Goal: Task Accomplishment & Management: Use online tool/utility

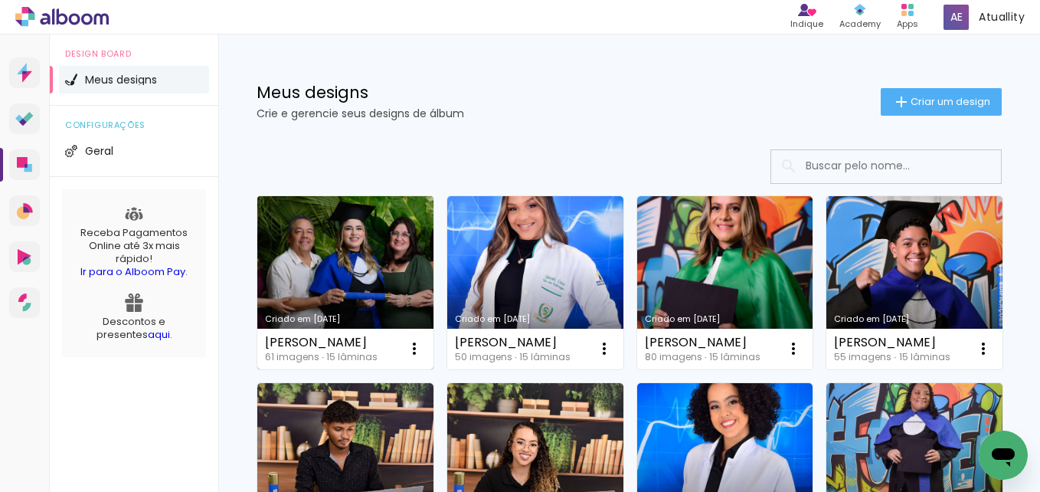
click at [365, 238] on link "Criado em [DATE]" at bounding box center [345, 282] width 176 height 173
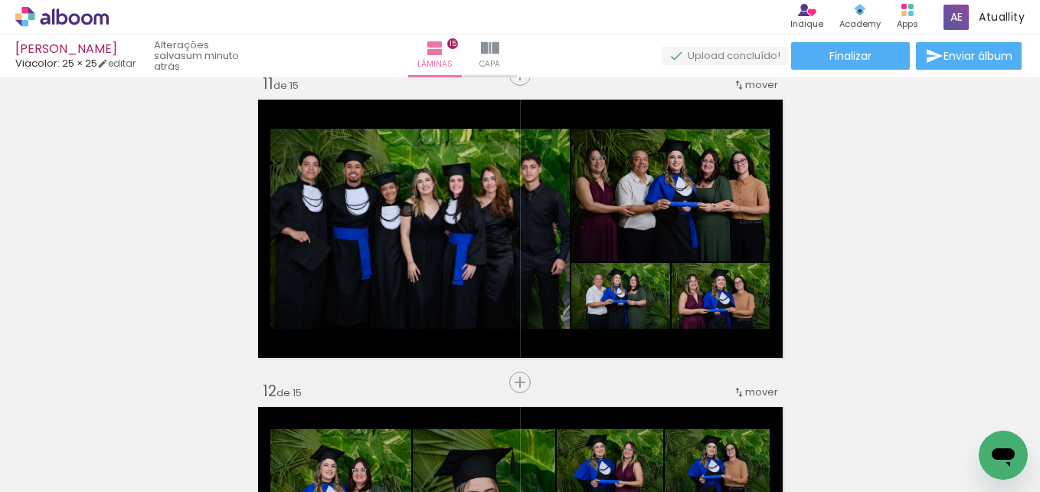
scroll to position [0, 376]
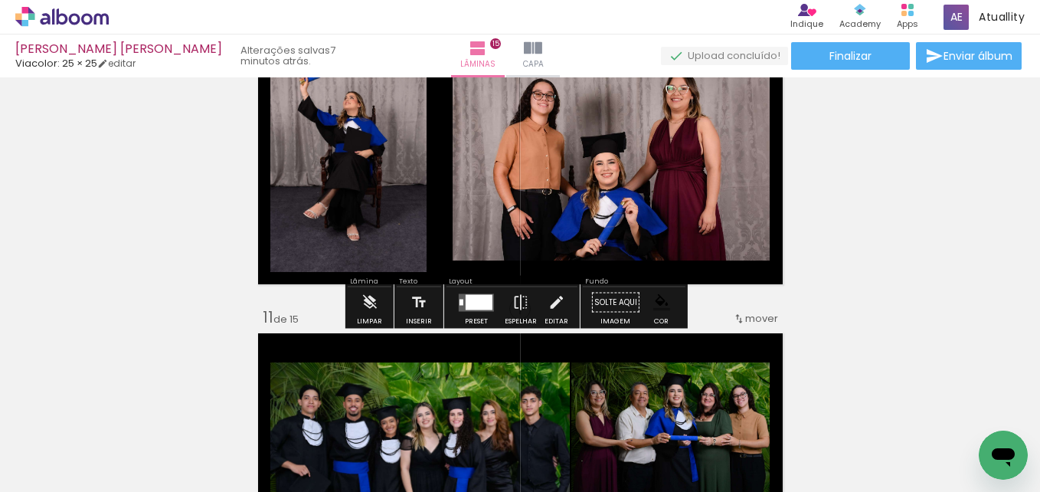
scroll to position [2864, 0]
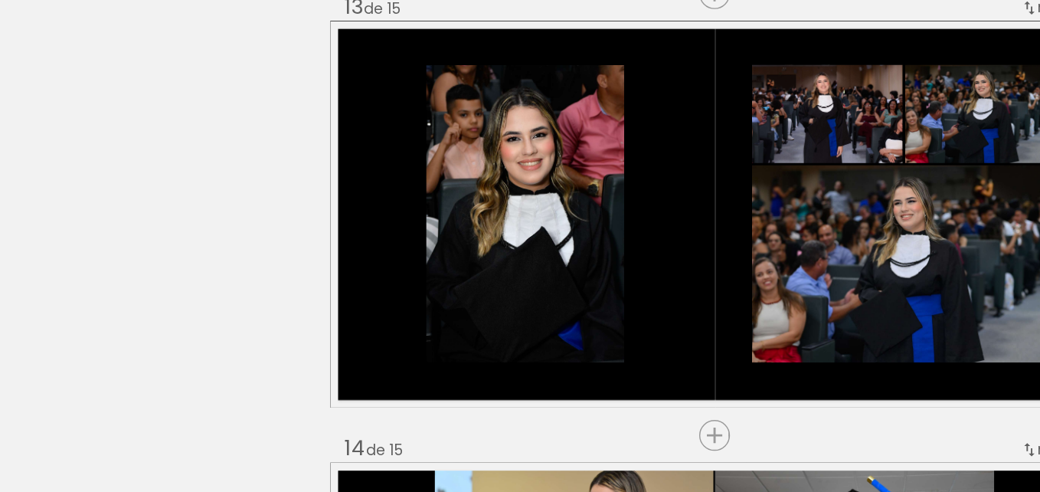
scroll to position [3697, 0]
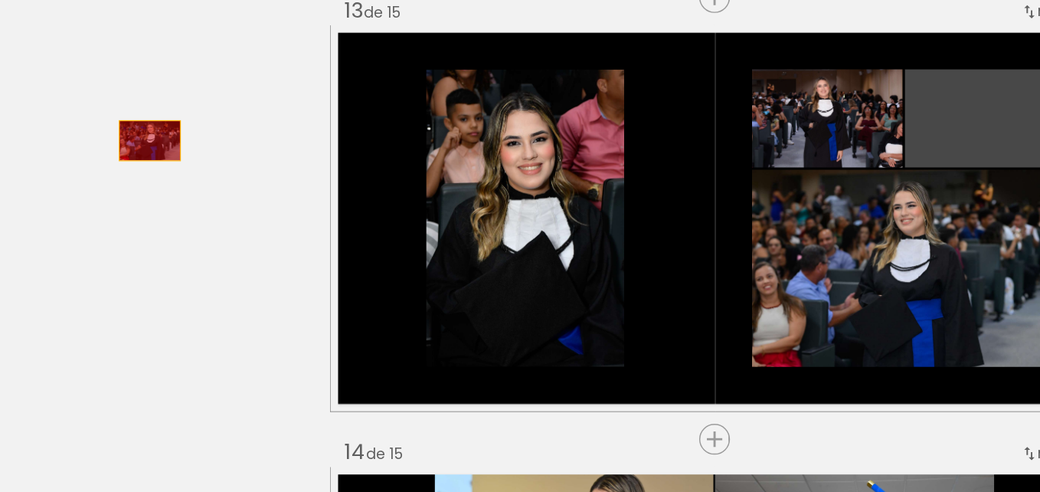
drag, startPoint x: 727, startPoint y: 182, endPoint x: 128, endPoint y: 191, distance: 598.8
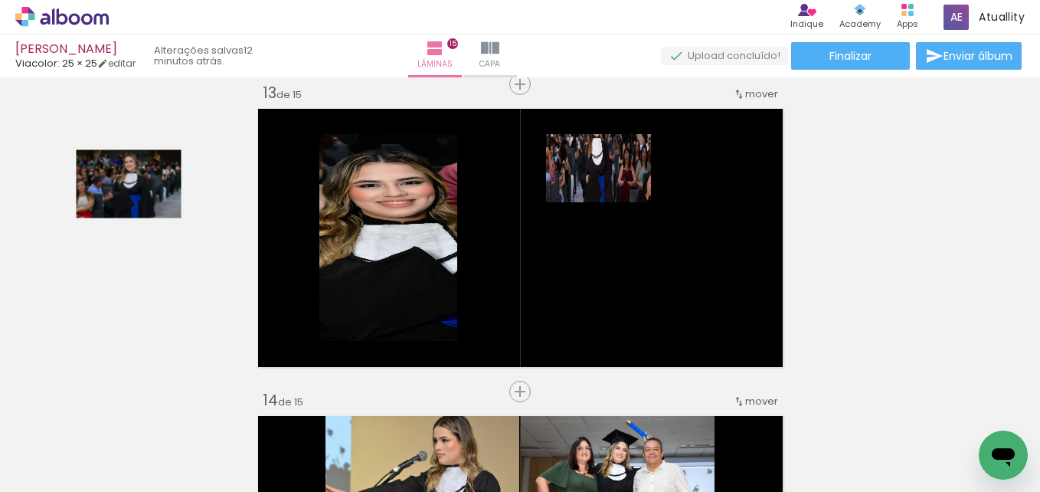
scroll to position [3704, 0]
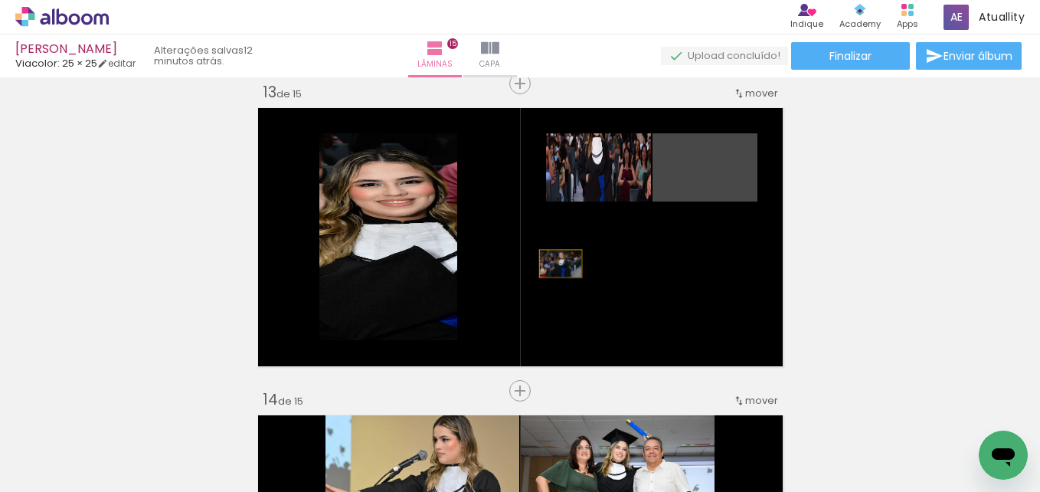
drag, startPoint x: 143, startPoint y: 200, endPoint x: 593, endPoint y: 289, distance: 458.2
click at [593, 289] on quentale-layouter at bounding box center [520, 237] width 535 height 269
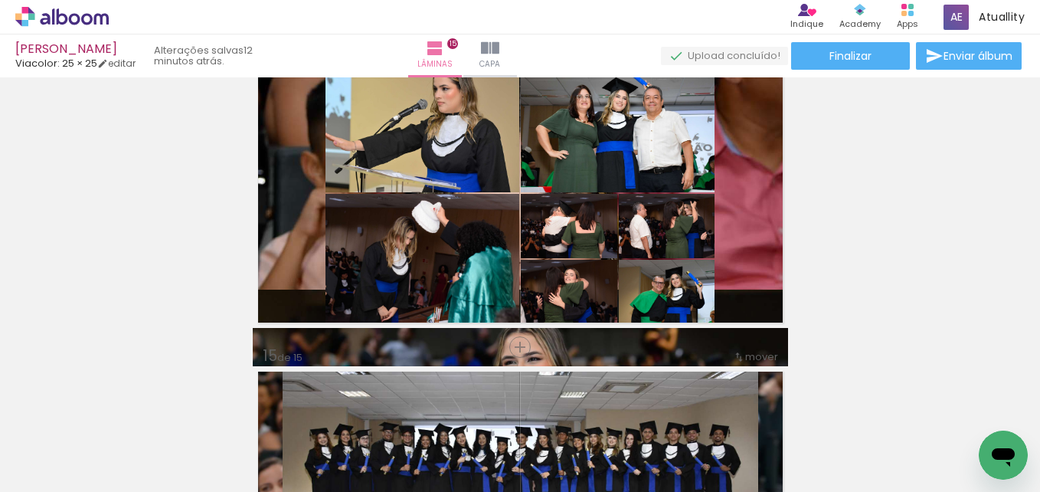
scroll to position [4055, 0]
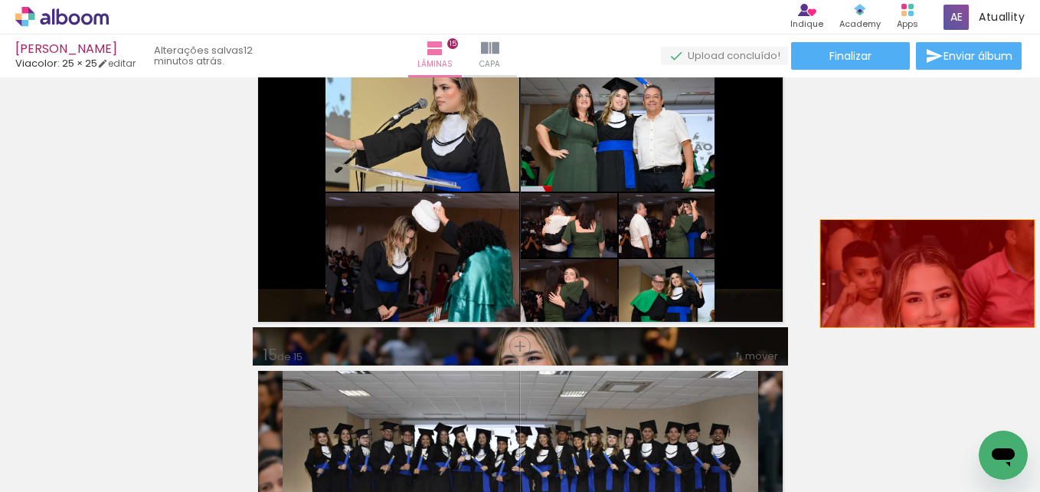
drag, startPoint x: 753, startPoint y: 222, endPoint x: 923, endPoint y: 273, distance: 177.3
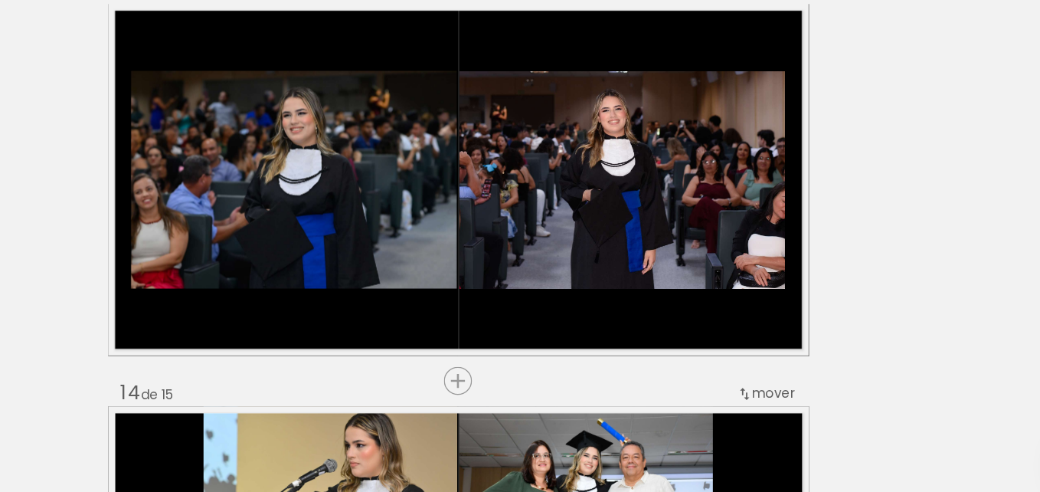
scroll to position [0, 1869]
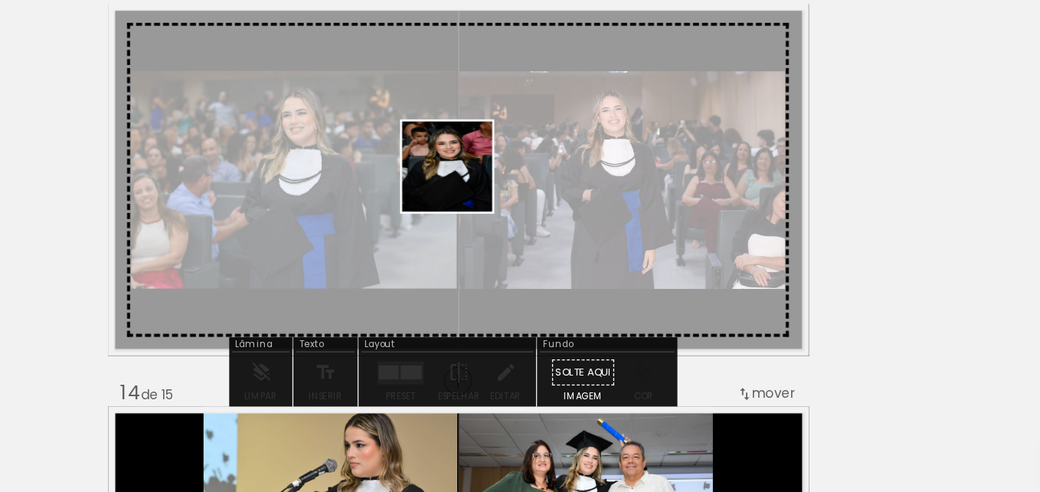
drag, startPoint x: 524, startPoint y: 436, endPoint x: 523, endPoint y: 249, distance: 186.8
click at [523, 249] on quentale-workspace at bounding box center [520, 246] width 1040 height 492
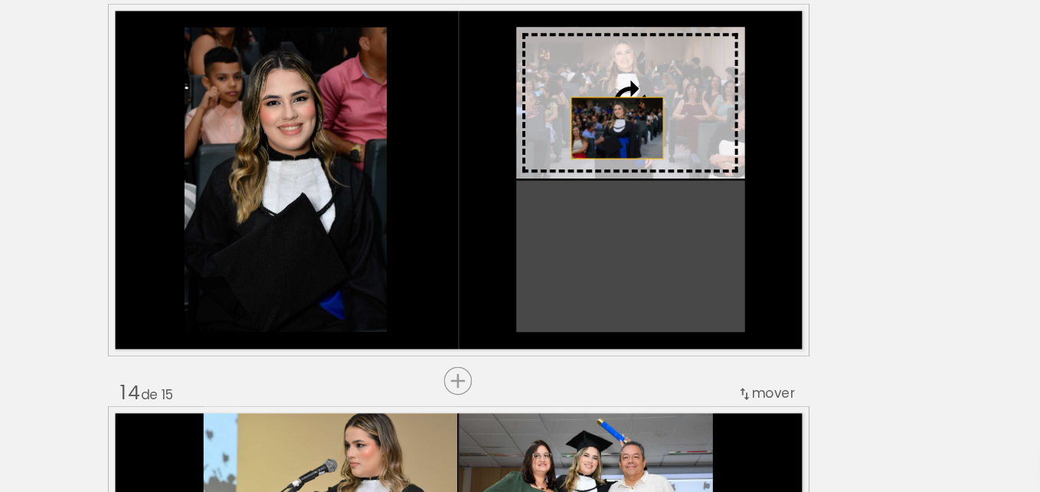
drag, startPoint x: 637, startPoint y: 230, endPoint x: 635, endPoint y: 213, distance: 17.0
click at [0, 0] on slot at bounding box center [0, 0] width 0 height 0
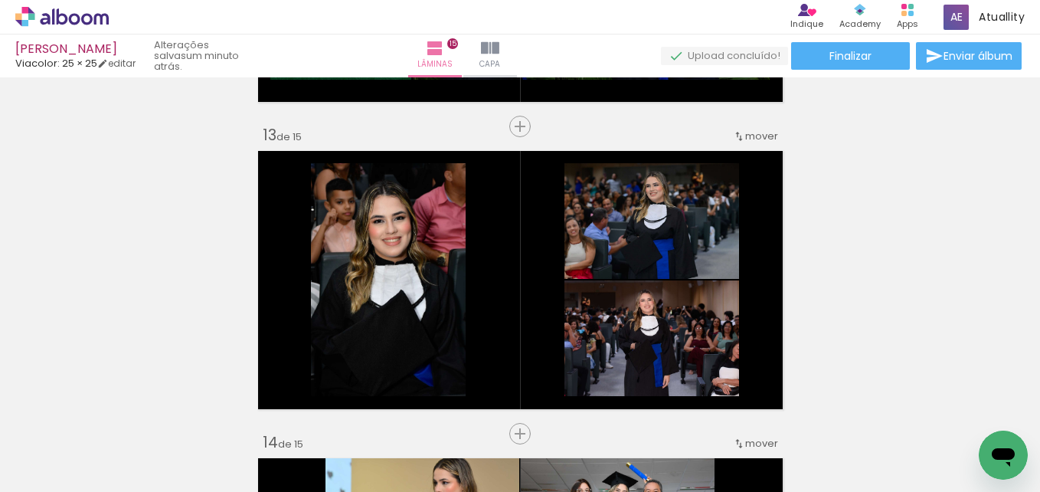
scroll to position [0, 253]
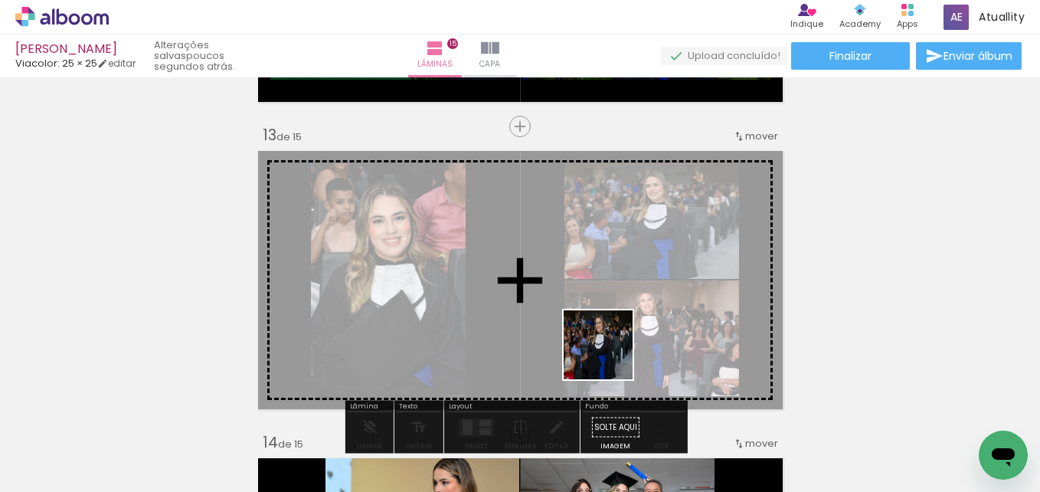
drag, startPoint x: 604, startPoint y: 402, endPoint x: 606, endPoint y: 296, distance: 106.5
click at [606, 296] on quentale-workspace at bounding box center [520, 246] width 1040 height 492
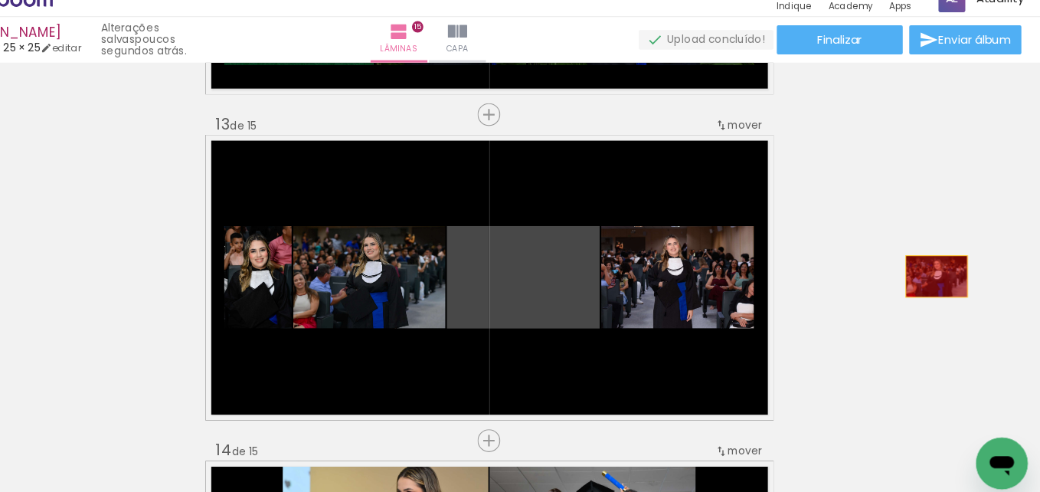
drag, startPoint x: 545, startPoint y: 276, endPoint x: 938, endPoint y: 279, distance: 392.8
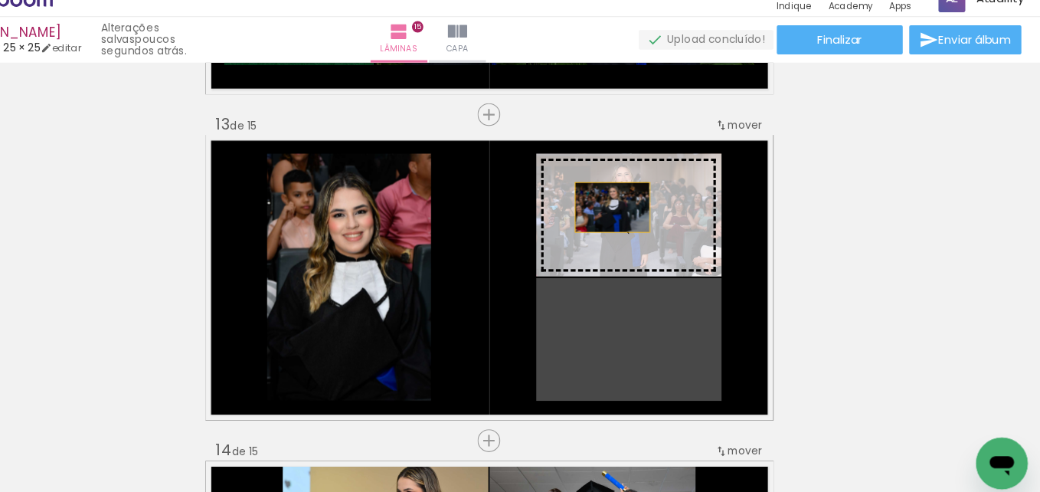
drag, startPoint x: 661, startPoint y: 338, endPoint x: 629, endPoint y: 210, distance: 132.4
click at [0, 0] on slot at bounding box center [0, 0] width 0 height 0
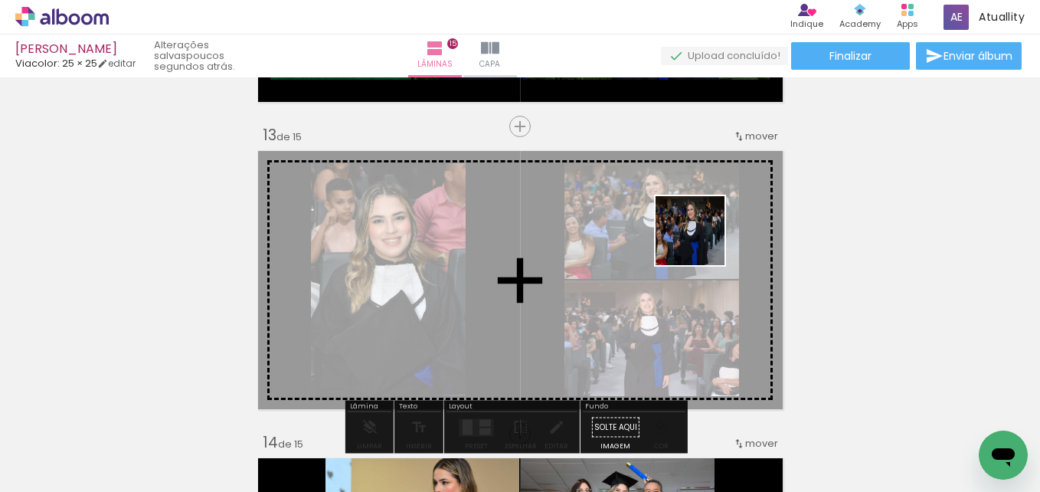
drag, startPoint x: 686, startPoint y: 451, endPoint x: 700, endPoint y: 237, distance: 214.8
click at [700, 237] on quentale-workspace at bounding box center [520, 246] width 1040 height 492
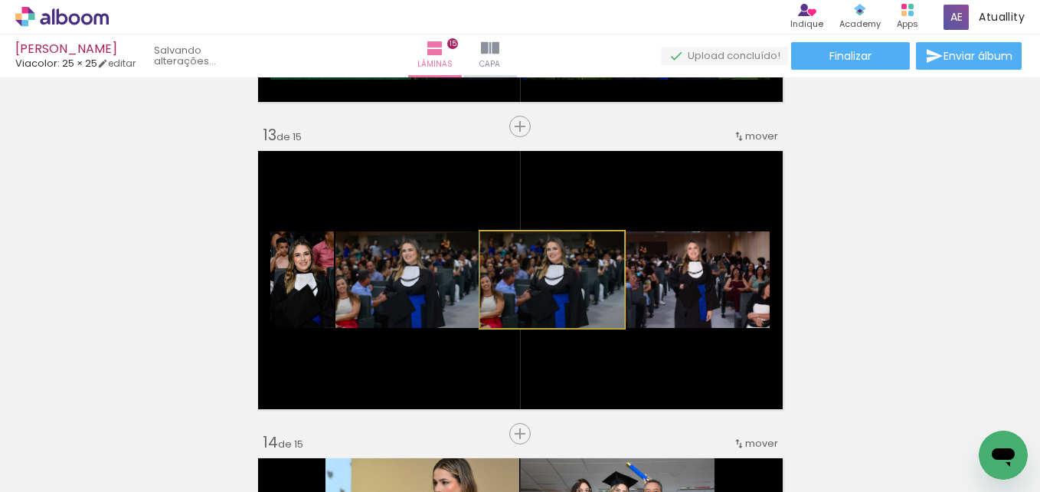
click at [700, 237] on quentale-layouter at bounding box center [520, 279] width 535 height 269
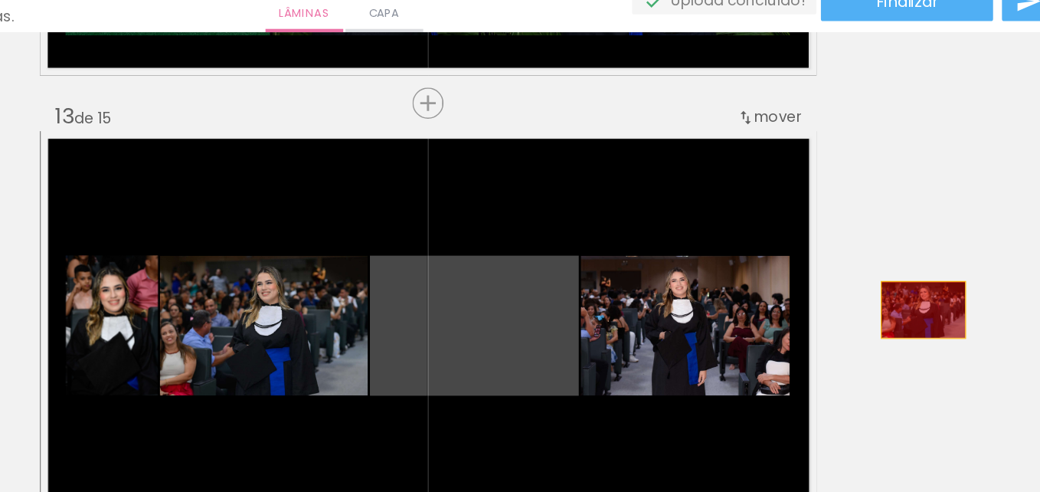
drag, startPoint x: 571, startPoint y: 296, endPoint x: 876, endPoint y: 263, distance: 306.6
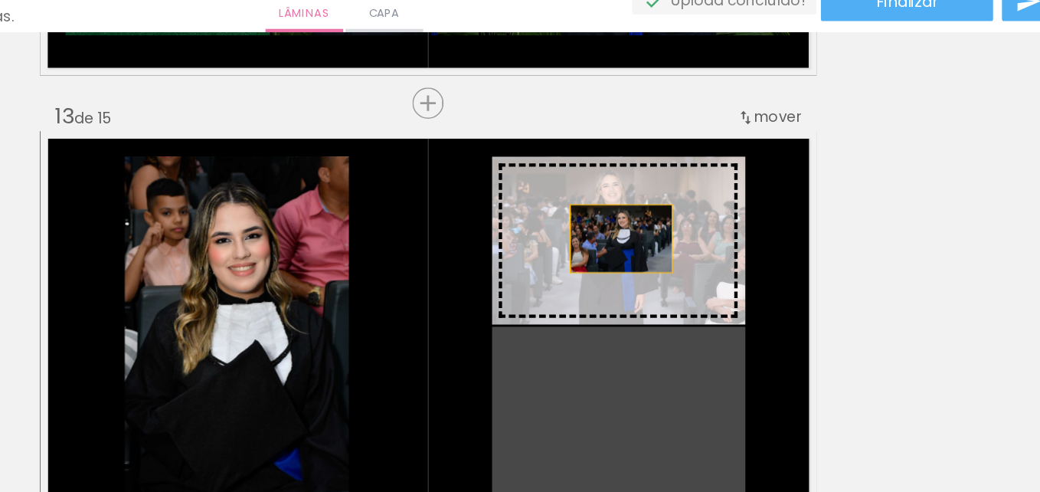
drag, startPoint x: 663, startPoint y: 358, endPoint x: 646, endPoint y: 220, distance: 138.9
click at [0, 0] on slot at bounding box center [0, 0] width 0 height 0
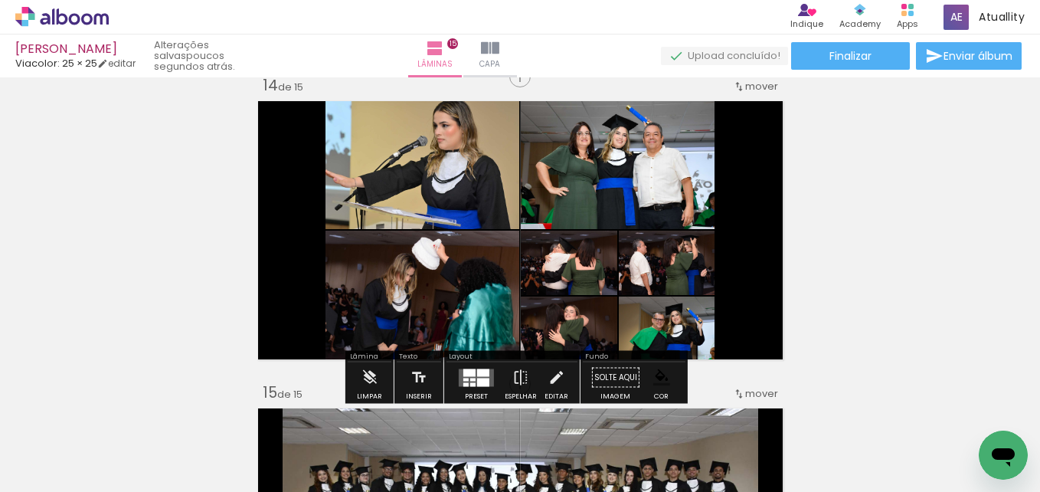
scroll to position [4018, 0]
